Goal: Task Accomplishment & Management: Manage account settings

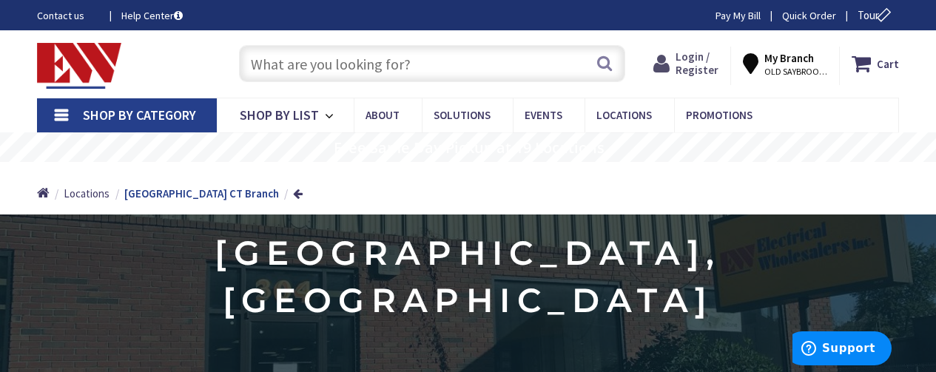
click at [688, 58] on span "Login / Register" at bounding box center [697, 63] width 43 height 27
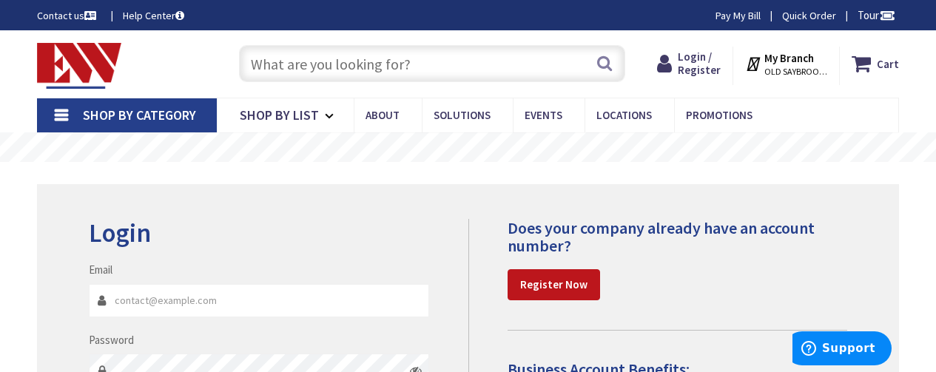
click at [206, 298] on input "Email" at bounding box center [259, 300] width 340 height 33
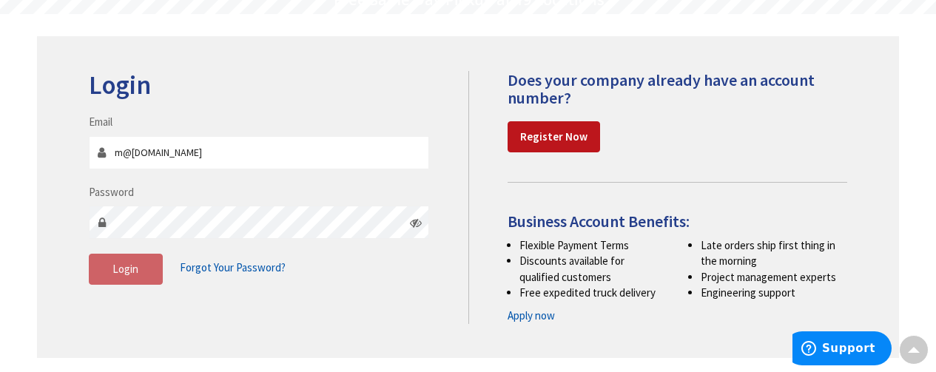
type input "m@[DOMAIN_NAME]"
click at [140, 275] on button "Login" at bounding box center [126, 269] width 74 height 31
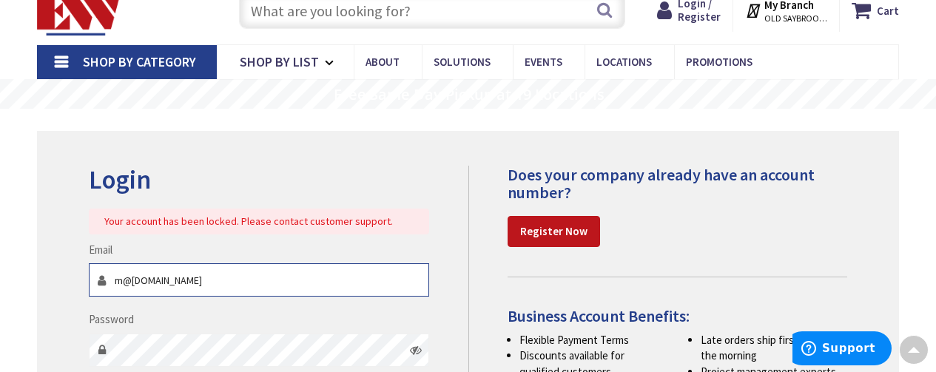
scroll to position [0, 0]
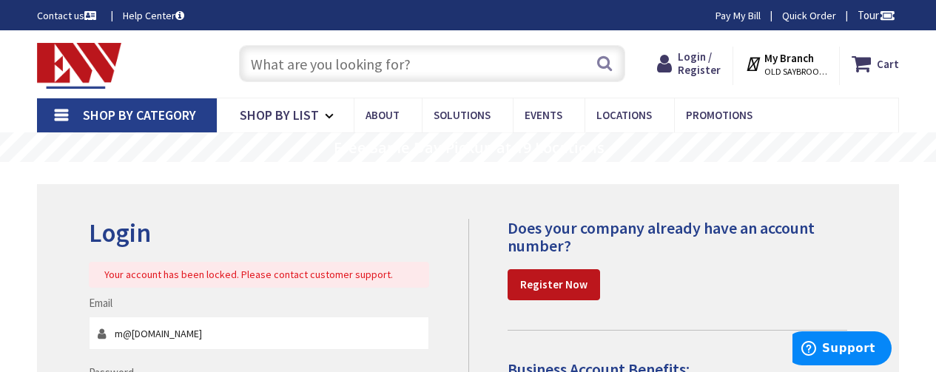
click at [730, 12] on link "Pay My Bill" at bounding box center [738, 15] width 45 height 15
